Goal: Task Accomplishment & Management: Manage account settings

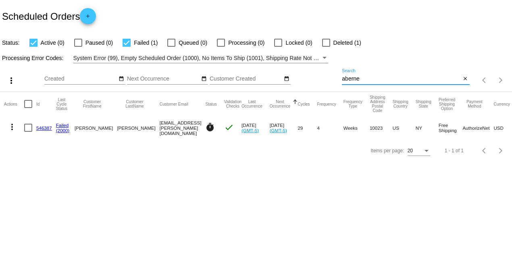
drag, startPoint x: 365, startPoint y: 77, endPoint x: 311, endPoint y: 79, distance: 54.5
click at [311, 79] on div "more_vert Aug Jan Feb Mar [DATE]" at bounding box center [256, 77] width 512 height 29
type input "munjack"
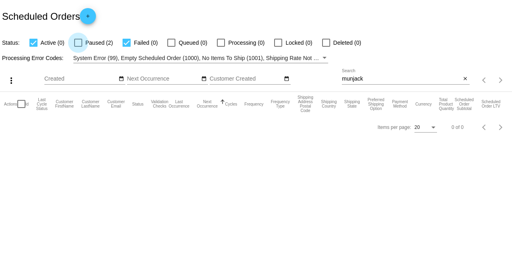
click at [81, 42] on div at bounding box center [78, 43] width 8 height 8
click at [78, 47] on input "Paused (2)" at bounding box center [78, 47] width 0 height 0
checkbox input "true"
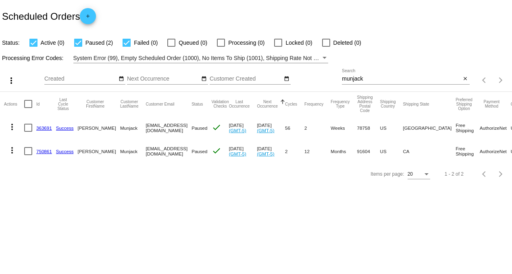
click at [48, 126] on link "363691" at bounding box center [44, 127] width 16 height 5
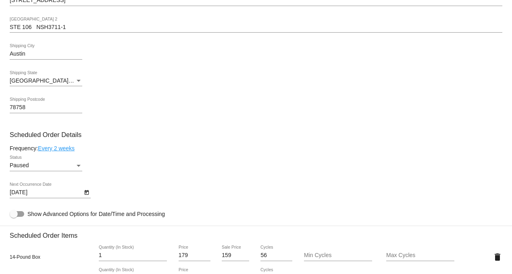
scroll to position [313, 0]
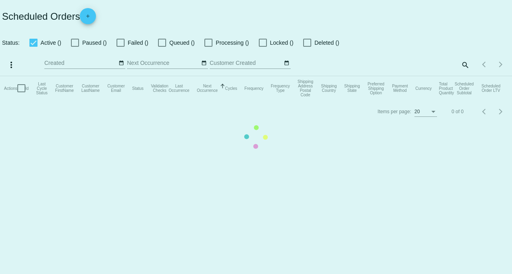
checkbox input "true"
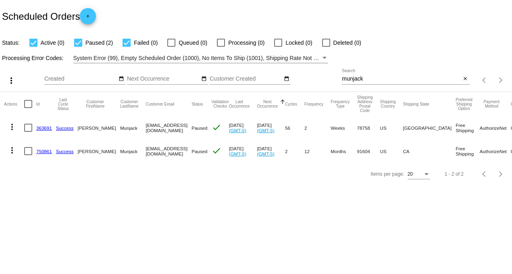
click at [40, 151] on link "750861" at bounding box center [44, 151] width 16 height 5
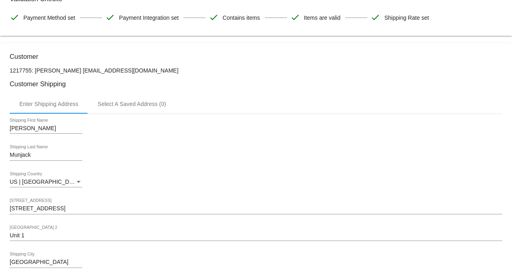
scroll to position [179, 0]
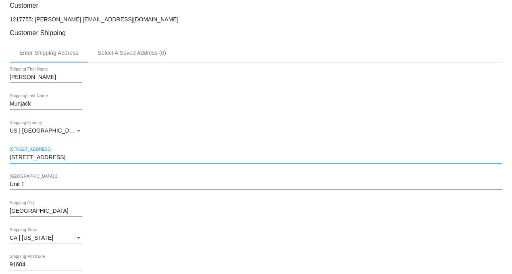
drag, startPoint x: 71, startPoint y: 162, endPoint x: -32, endPoint y: 162, distance: 103.2
click at [0, 162] on html "arrow_back Scheduled Order #750861 Paused more_vert Last Processing Cycle ID: 7…" at bounding box center [256, 137] width 512 height 274
paste input "[STREET_ADDRESS]"
type input "[STREET_ADDRESS]"
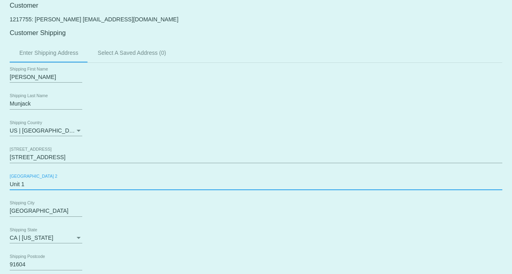
drag, startPoint x: 30, startPoint y: 188, endPoint x: -10, endPoint y: 189, distance: 39.5
click at [0, 189] on html "arrow_back Scheduled Order #750861 Paused more_vert Last Processing Cycle ID: 7…" at bounding box center [256, 137] width 512 height 274
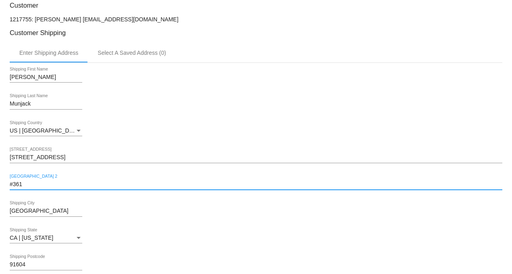
type input "#361"
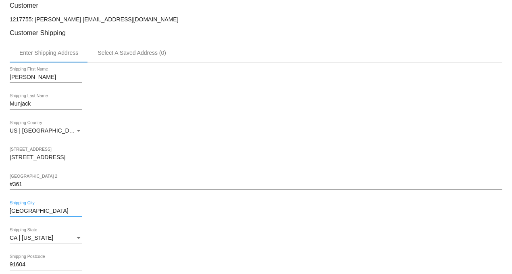
drag, startPoint x: 52, startPoint y: 214, endPoint x: -10, endPoint y: 214, distance: 62.1
click at [0, 214] on html "arrow_back Scheduled Order #750861 Paused more_vert Last Processing Cycle ID: 7…" at bounding box center [256, 137] width 512 height 274
type input "z"
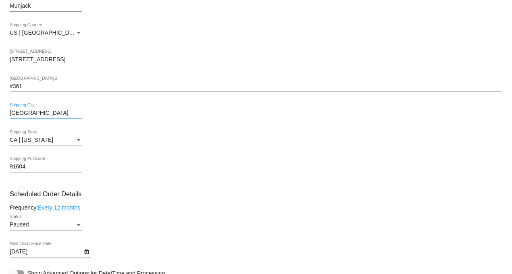
scroll to position [313, 0]
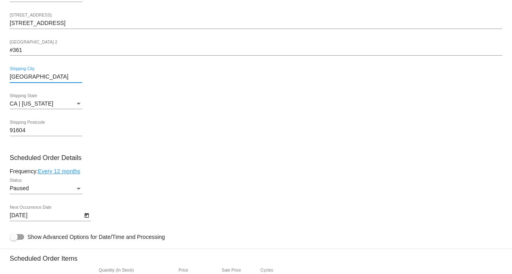
type input "[GEOGRAPHIC_DATA]"
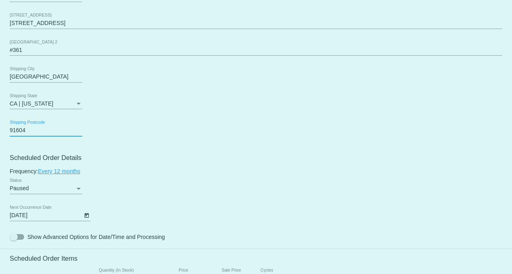
drag, startPoint x: 33, startPoint y: 134, endPoint x: -6, endPoint y: 134, distance: 39.5
click at [0, 134] on html "arrow_back Scheduled Order #750861 Paused more_vert Last Processing Cycle ID: 7…" at bounding box center [256, 137] width 512 height 274
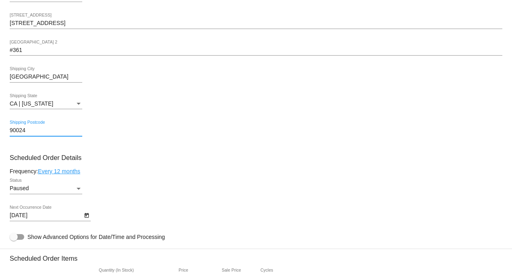
type input "90024"
click at [67, 175] on link "Every 12 months" at bounding box center [59, 171] width 42 height 6
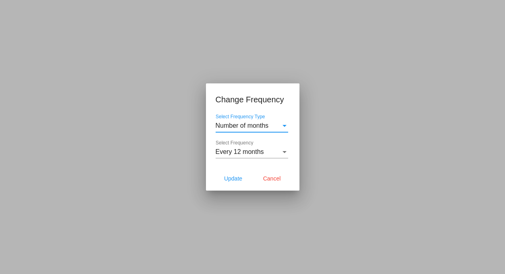
click at [261, 127] on span "Number of months" at bounding box center [242, 125] width 53 height 7
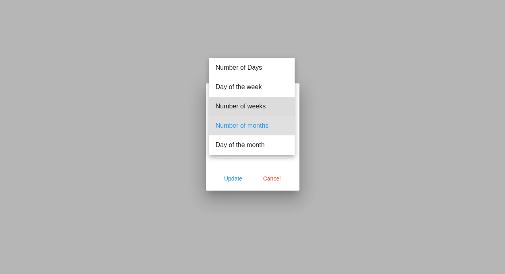
click at [261, 106] on span "Number of weeks" at bounding box center [252, 106] width 73 height 19
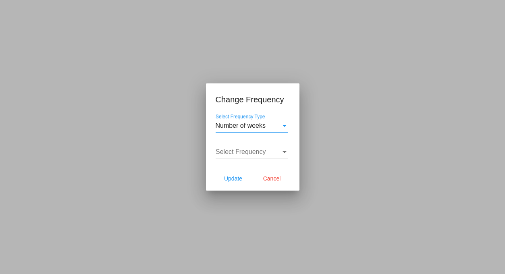
click at [276, 154] on div "Select Frequency" at bounding box center [248, 151] width 65 height 7
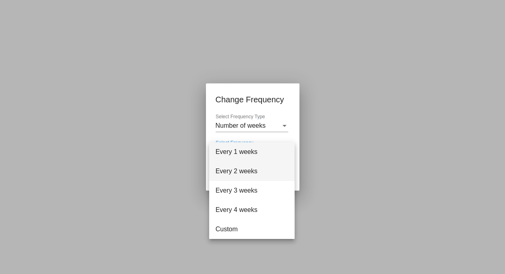
click at [253, 169] on span "Every 2 weeks" at bounding box center [252, 171] width 73 height 19
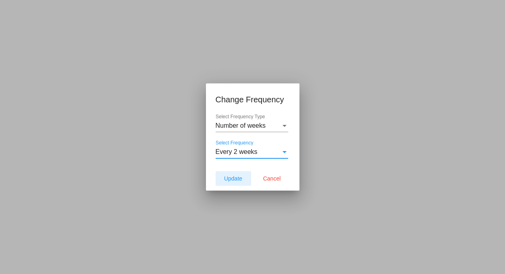
click at [238, 178] on span "Update" at bounding box center [233, 178] width 18 height 6
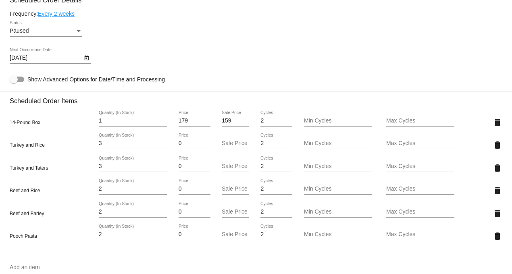
scroll to position [403, 0]
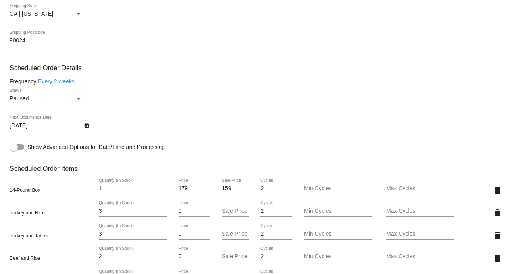
click at [85, 128] on icon "Open calendar" at bounding box center [86, 125] width 4 height 5
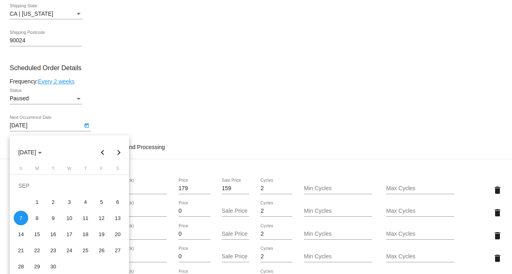
click at [104, 152] on button "Previous month" at bounding box center [103, 152] width 16 height 16
click at [102, 250] on div "29" at bounding box center [101, 250] width 15 height 15
type input "[DATE]"
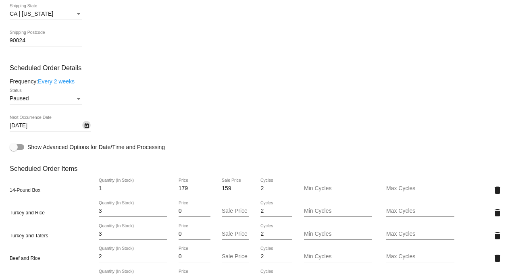
click at [72, 102] on div "Paused" at bounding box center [42, 99] width 65 height 6
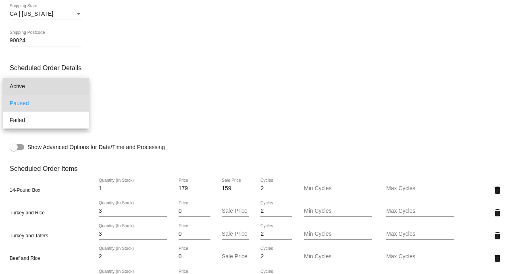
click at [45, 85] on span "Active" at bounding box center [46, 86] width 73 height 17
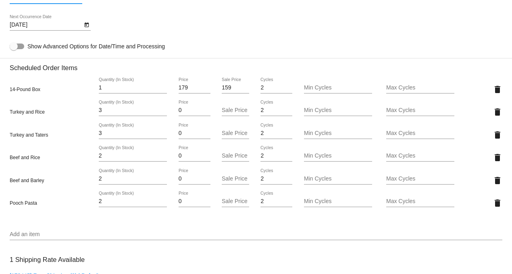
scroll to position [538, 0]
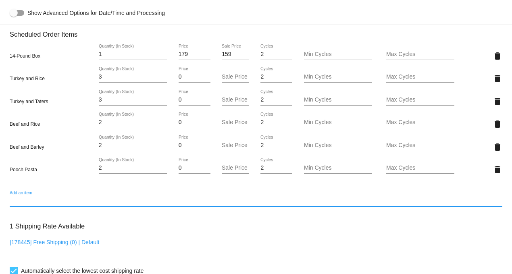
click at [30, 204] on input "Add an item" at bounding box center [256, 201] width 493 height 6
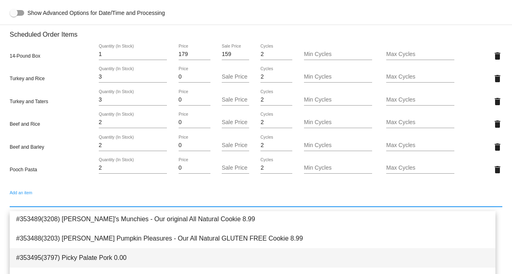
scroll to position [110, 0]
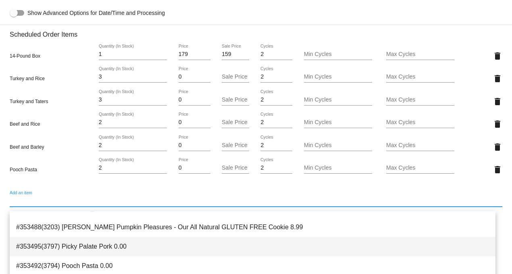
click at [101, 248] on span "#353495(3797) Picky Palate Pork 0.00" at bounding box center [252, 246] width 473 height 19
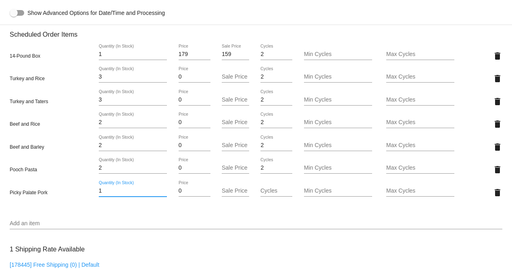
drag, startPoint x: 103, startPoint y: 197, endPoint x: 59, endPoint y: 198, distance: 43.6
click at [59, 196] on div "Picky Palate Pork 1 Quantity (In Stock) 0 Price Sale Price Cycles Min Cycles Ma…" at bounding box center [256, 192] width 493 height 23
type input "3"
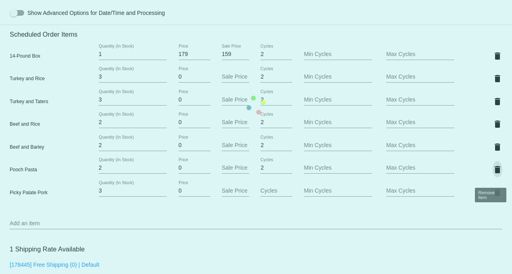
click at [490, 173] on mat-card "Customer 1217755: [PERSON_NAME] [EMAIL_ADDRESS][DOMAIN_NAME] Customer Shipping …" at bounding box center [256, 104] width 512 height 943
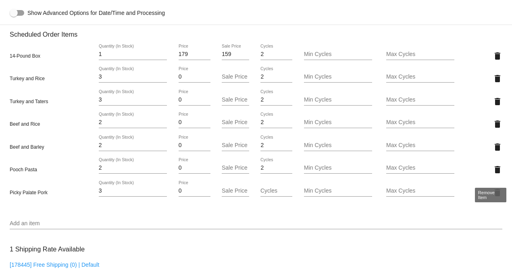
click at [493, 173] on mat-icon "delete" at bounding box center [498, 170] width 10 height 10
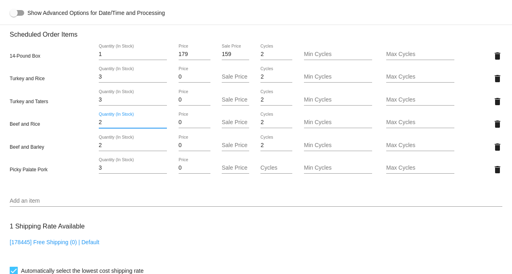
drag, startPoint x: 103, startPoint y: 127, endPoint x: 77, endPoint y: 127, distance: 26.2
click at [77, 127] on div "Beef and Rice 2 Quantity (In Stock) 0 Price Sale Price 2 Cycles Min Cycles Max …" at bounding box center [256, 124] width 493 height 23
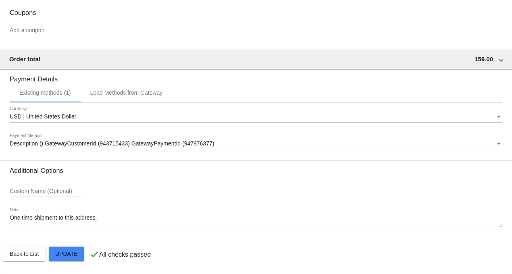
scroll to position [823, 0]
type input "3"
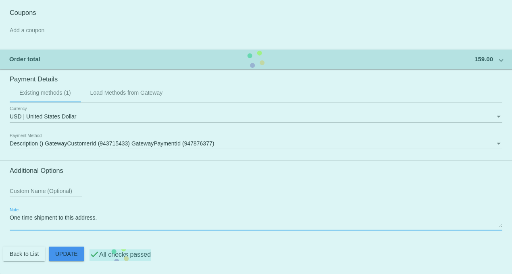
drag, startPoint x: 104, startPoint y: 215, endPoint x: -9, endPoint y: 218, distance: 113.0
click at [0, 218] on html "arrow_back Scheduled Order #750861 Active more_vert Last Processing Cycle ID: 7…" at bounding box center [256, 137] width 512 height 274
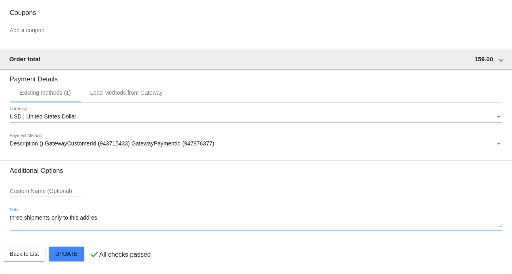
type textarea "three shipments only to this address"
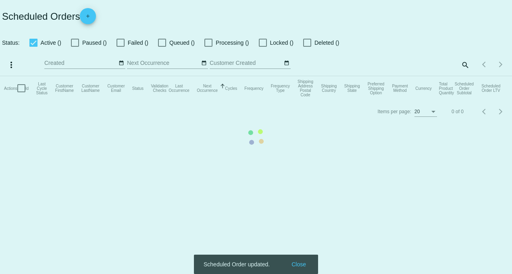
checkbox input "true"
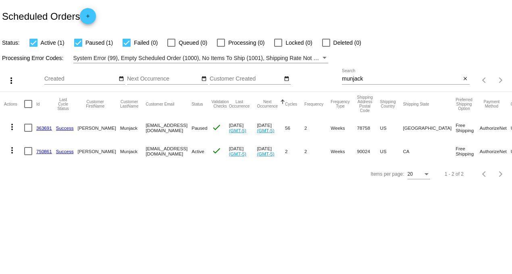
click at [45, 154] on link "750861" at bounding box center [44, 151] width 16 height 5
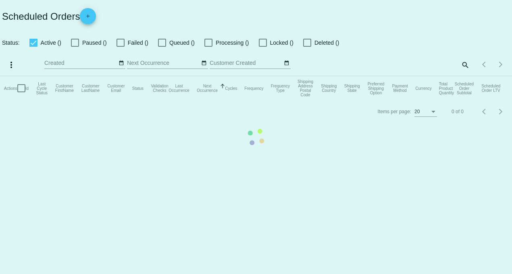
checkbox input "true"
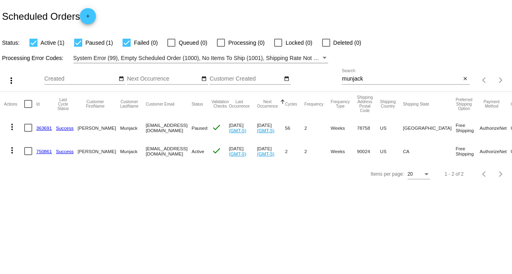
click at [191, 254] on body "Scheduled Orders add Status: Active (1) Paused (1) Failed (0) Queued (0) Proces…" at bounding box center [256, 137] width 512 height 274
